Goal: Task Accomplishment & Management: Understand process/instructions

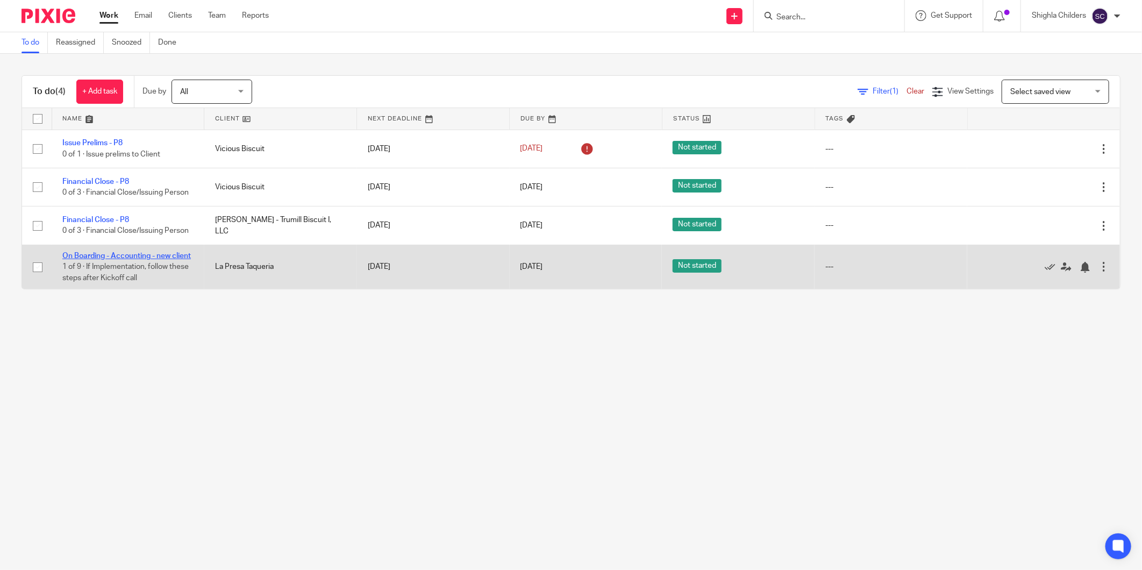
click at [104, 255] on link "On Boarding - Accounting - new client" at bounding box center [126, 256] width 128 height 8
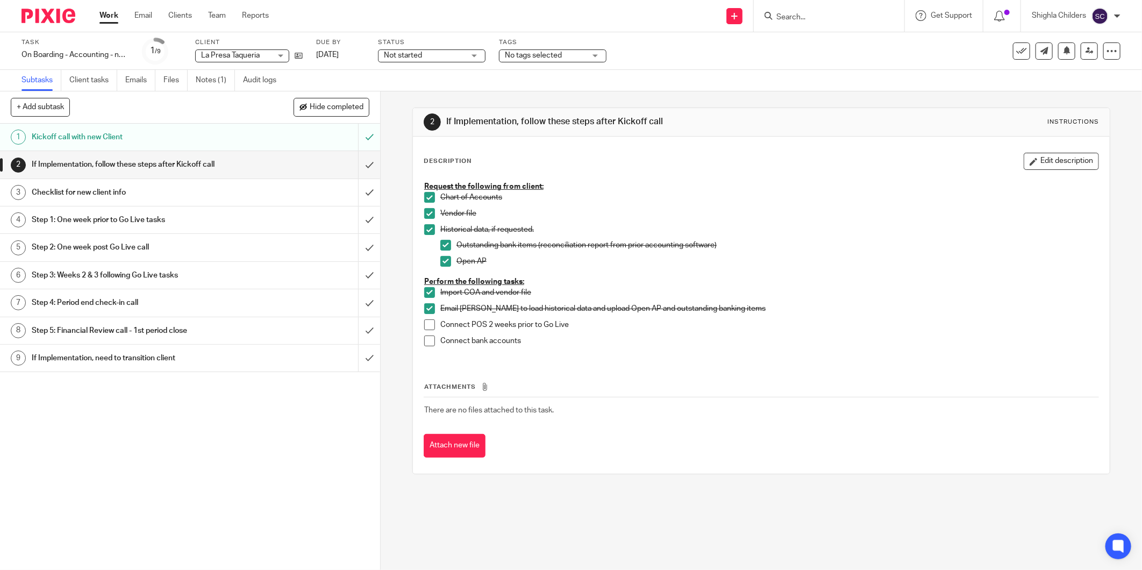
click at [183, 213] on h1 "Step 1: One week prior to Go Live tasks" at bounding box center [137, 220] width 211 height 16
